Goal: Information Seeking & Learning: Learn about a topic

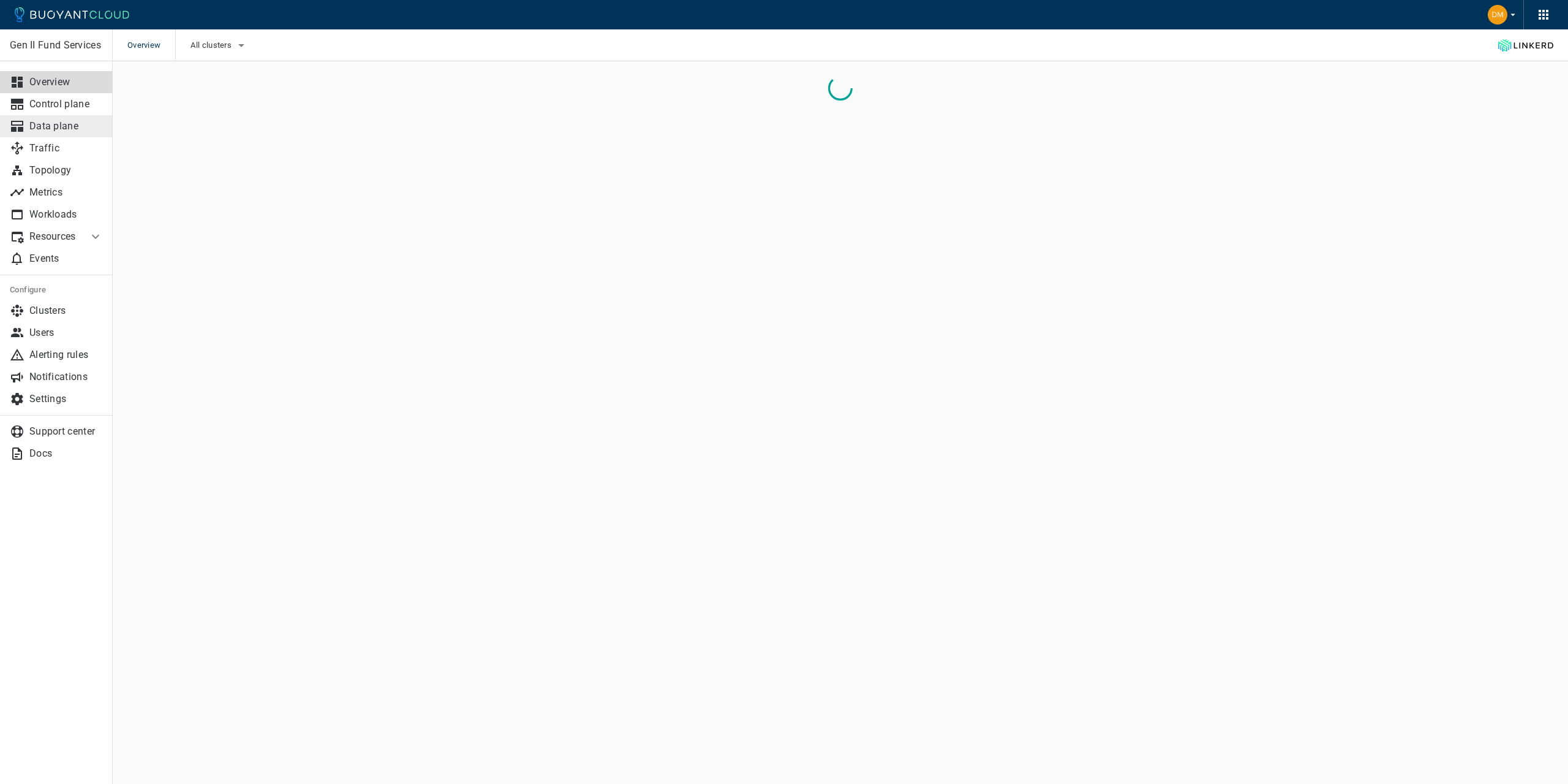
click at [29, 128] on div at bounding box center [19, 126] width 19 height 14
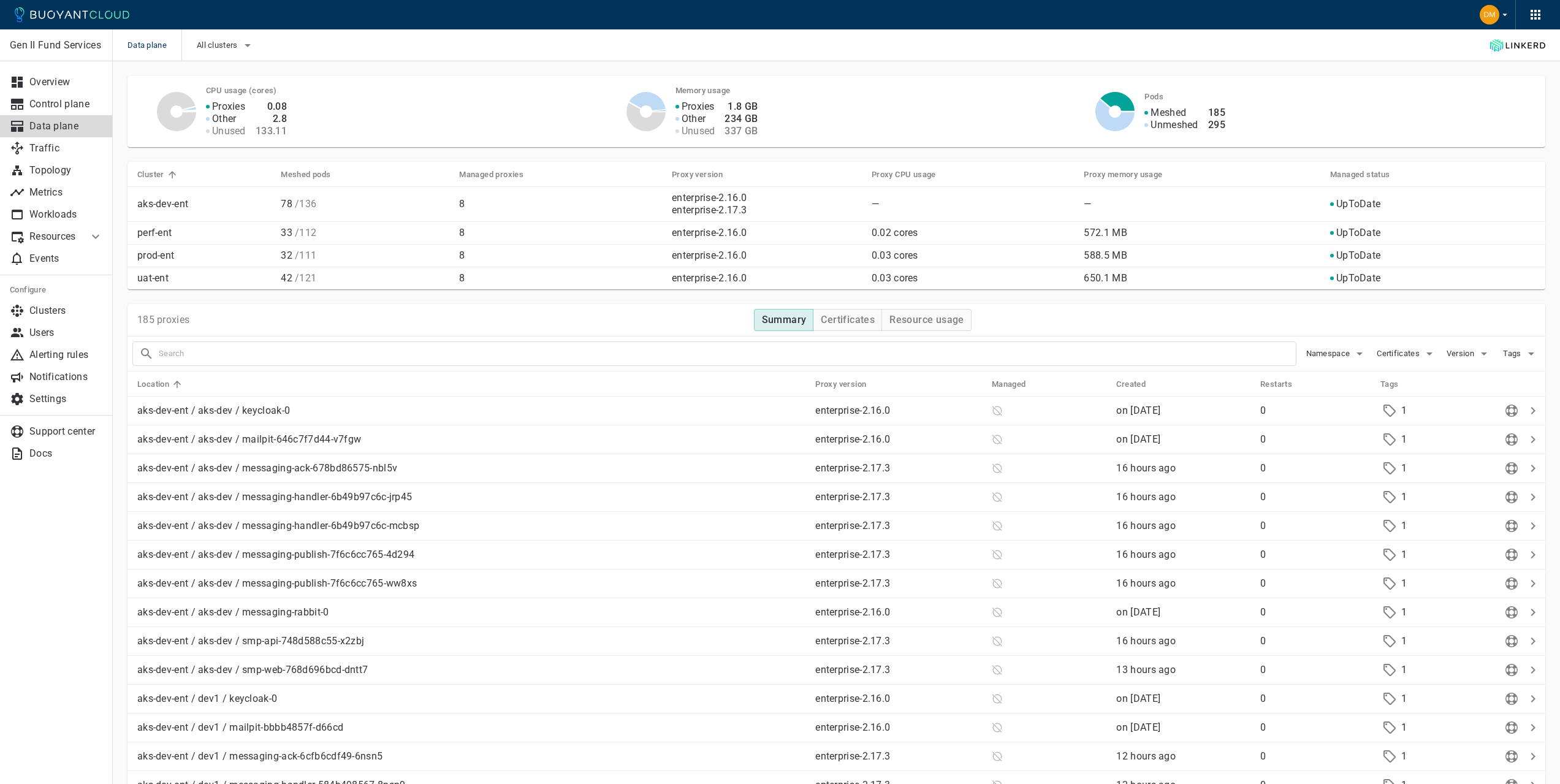
click at [183, 349] on input "text" at bounding box center [727, 353] width 1137 height 17
click at [1475, 349] on span "Version" at bounding box center [1462, 354] width 30 height 10
click at [1458, 364] on input "enterprise-2.16.0" at bounding box center [1452, 366] width 14 height 14
checkbox input "true"
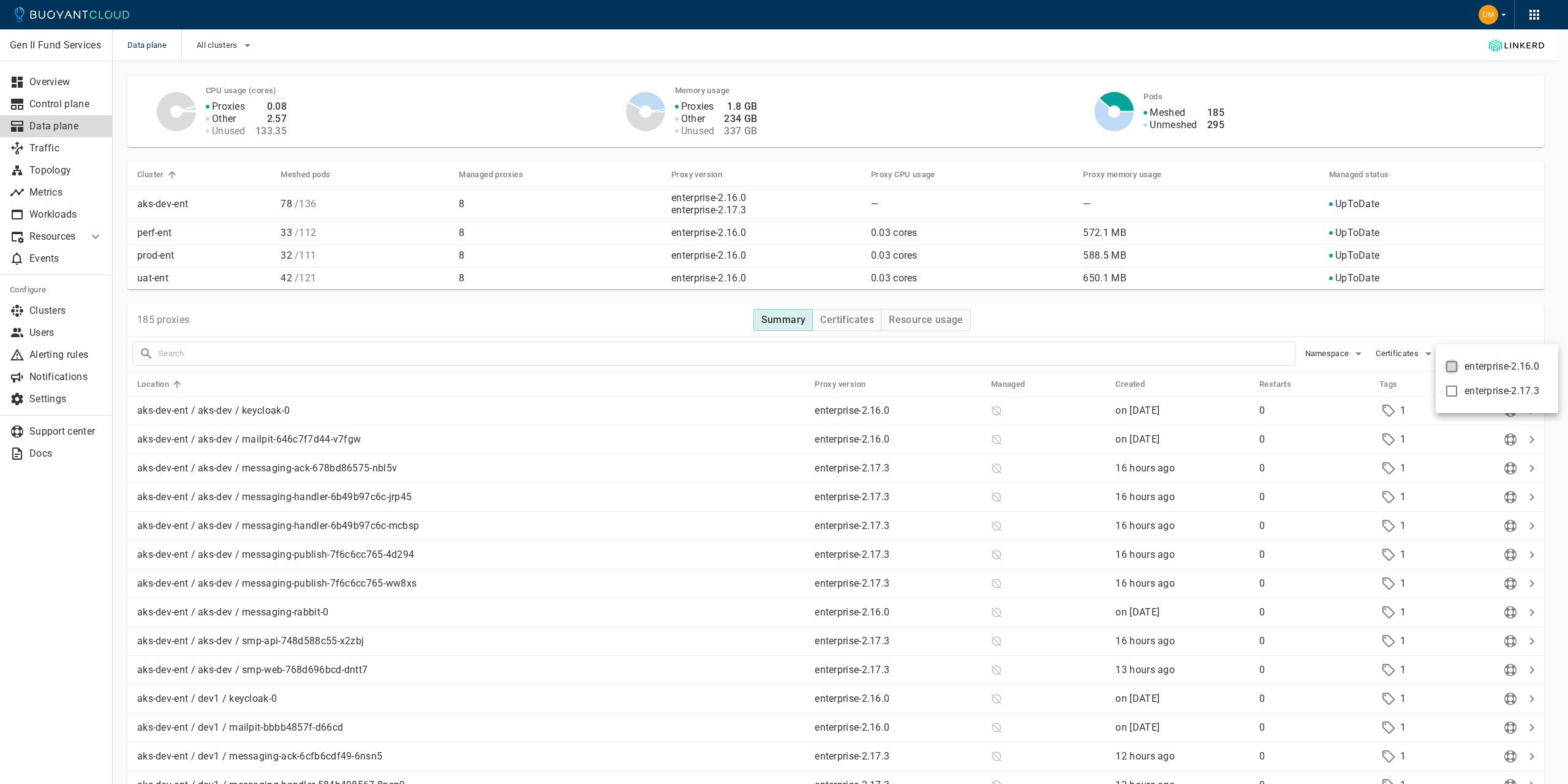
type input "version:enterprise-2.16.0"
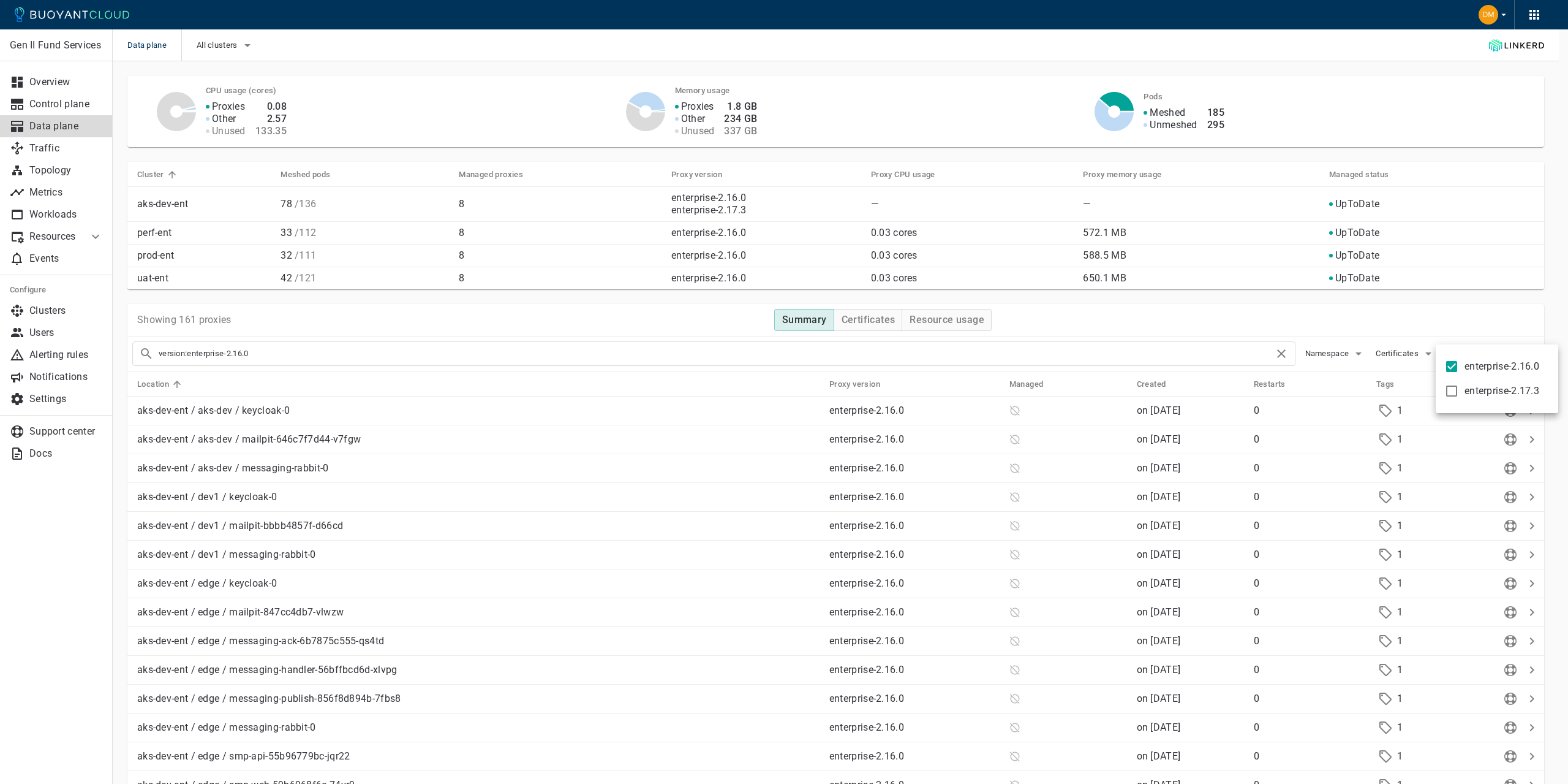
click at [1063, 308] on div at bounding box center [784, 392] width 1568 height 784
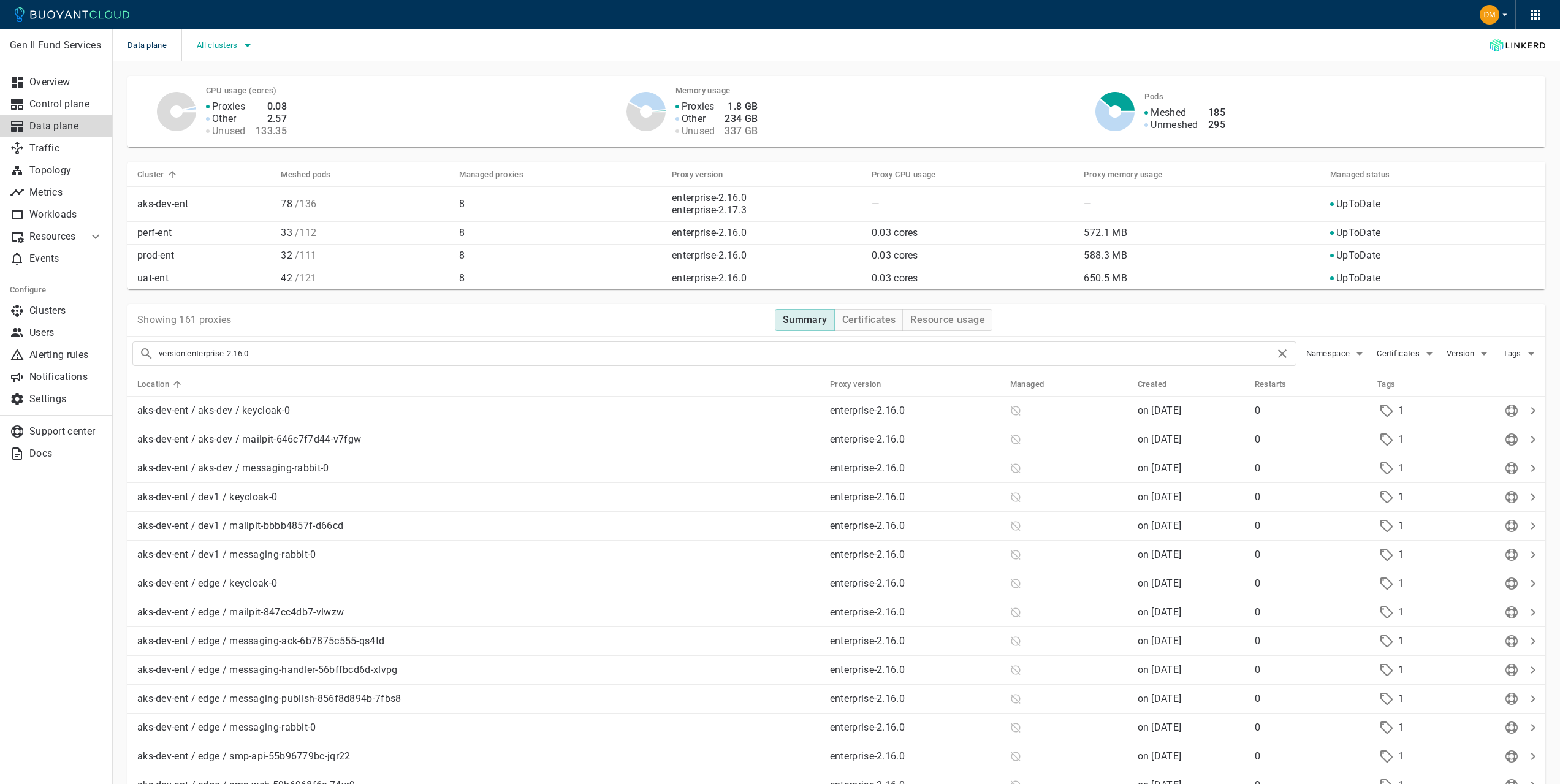
click at [247, 43] on icon "button" at bounding box center [247, 45] width 14 height 14
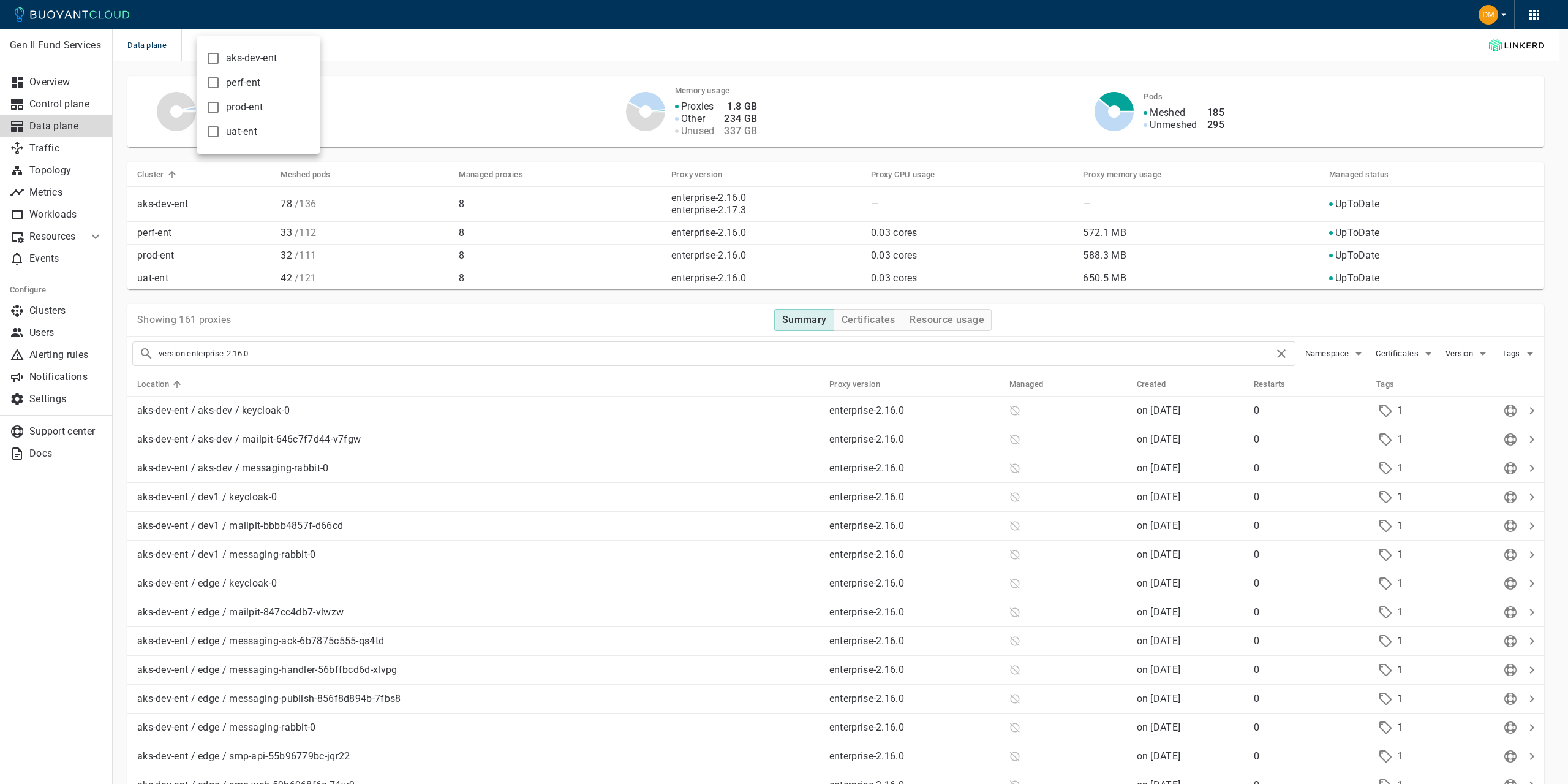
click at [243, 60] on span "aks-dev-ent" at bounding box center [252, 58] width 51 height 13
click at [220, 60] on input "aks-dev-ent" at bounding box center [213, 57] width 14 height 14
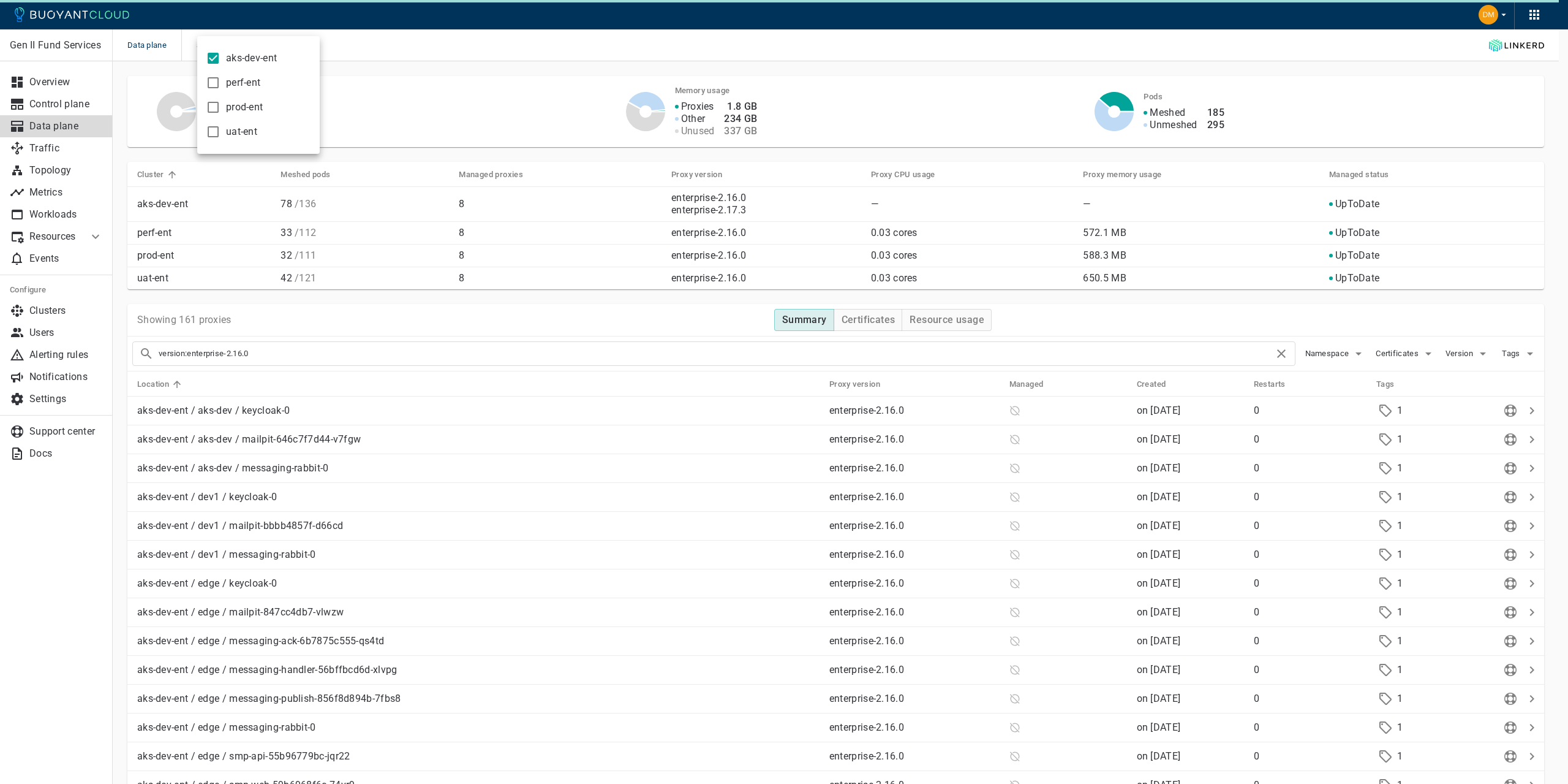
click at [453, 37] on div at bounding box center [784, 392] width 1568 height 784
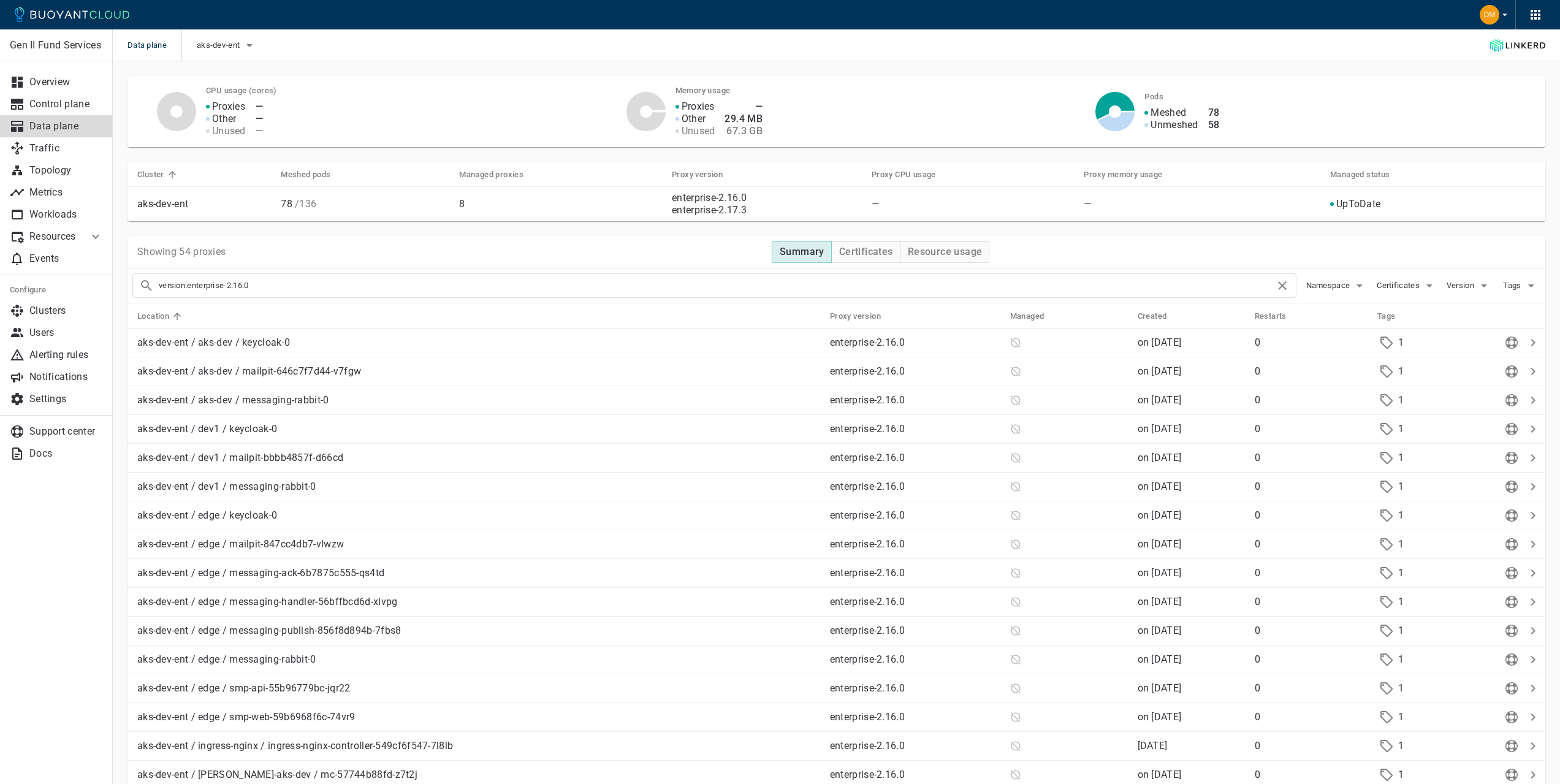
click at [348, 43] on div "Data plane aks-dev-ent" at bounding box center [836, 46] width 1447 height 32
click at [856, 109] on div "Proxies Other Unused — 29.4 MB 67.3 GB" at bounding box center [864, 112] width 406 height 52
click at [380, 100] on div "Proxies Other Unused — — —" at bounding box center [394, 112] width 406 height 52
click at [68, 47] on p "Gen II Fund Services" at bounding box center [41, 45] width 62 height 13
click at [95, 42] on icon "button" at bounding box center [97, 45] width 11 height 8
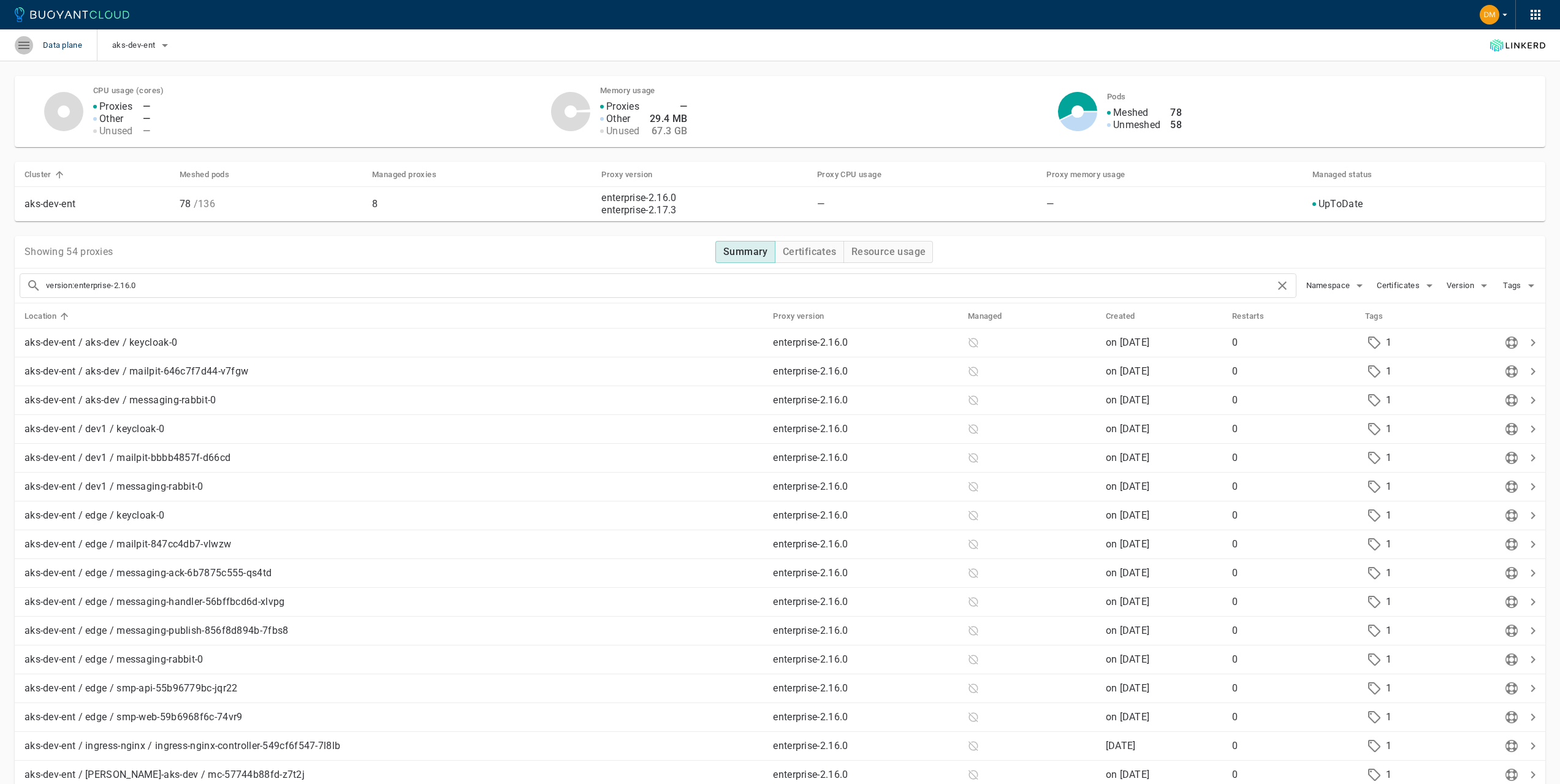
click at [28, 39] on icon "button" at bounding box center [24, 45] width 14 height 14
